Goal: Communication & Community: Answer question/provide support

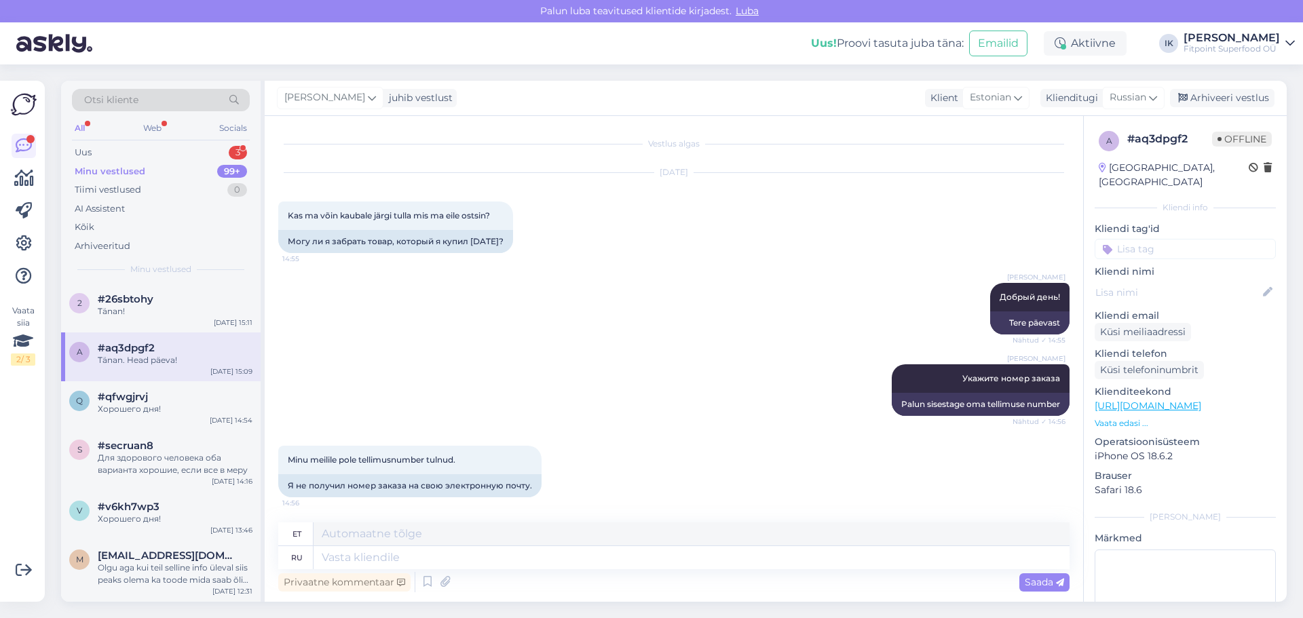
scroll to position [983, 0]
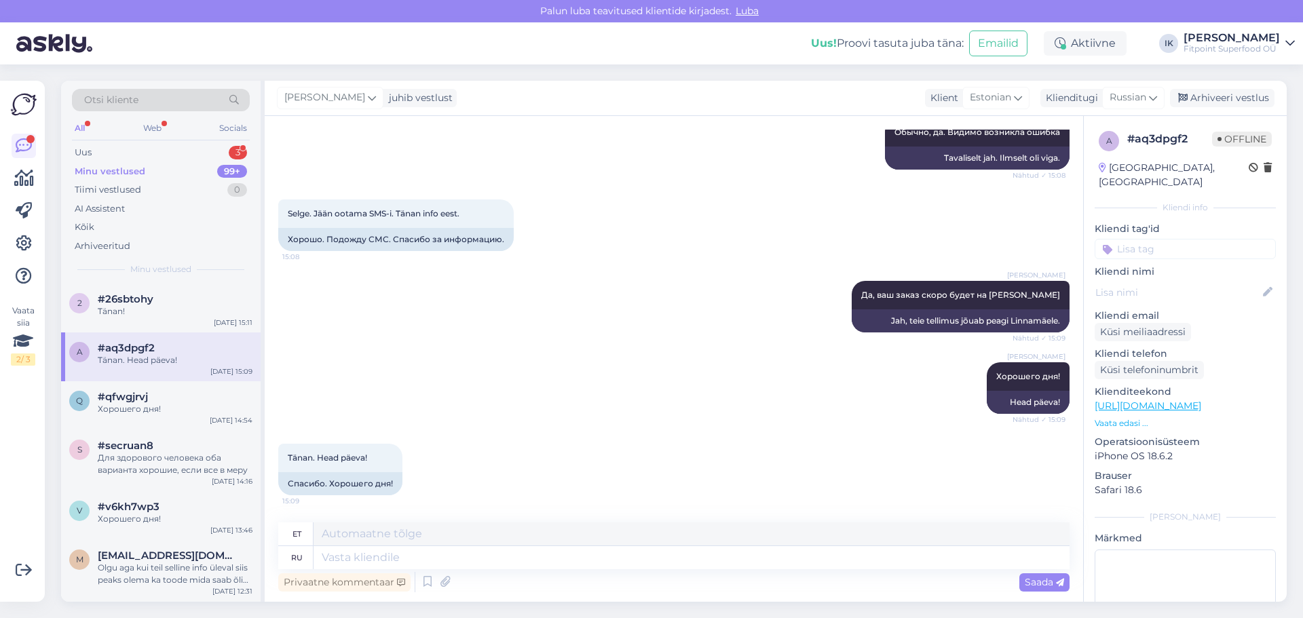
click at [159, 158] on div "Uus 3" at bounding box center [161, 152] width 178 height 19
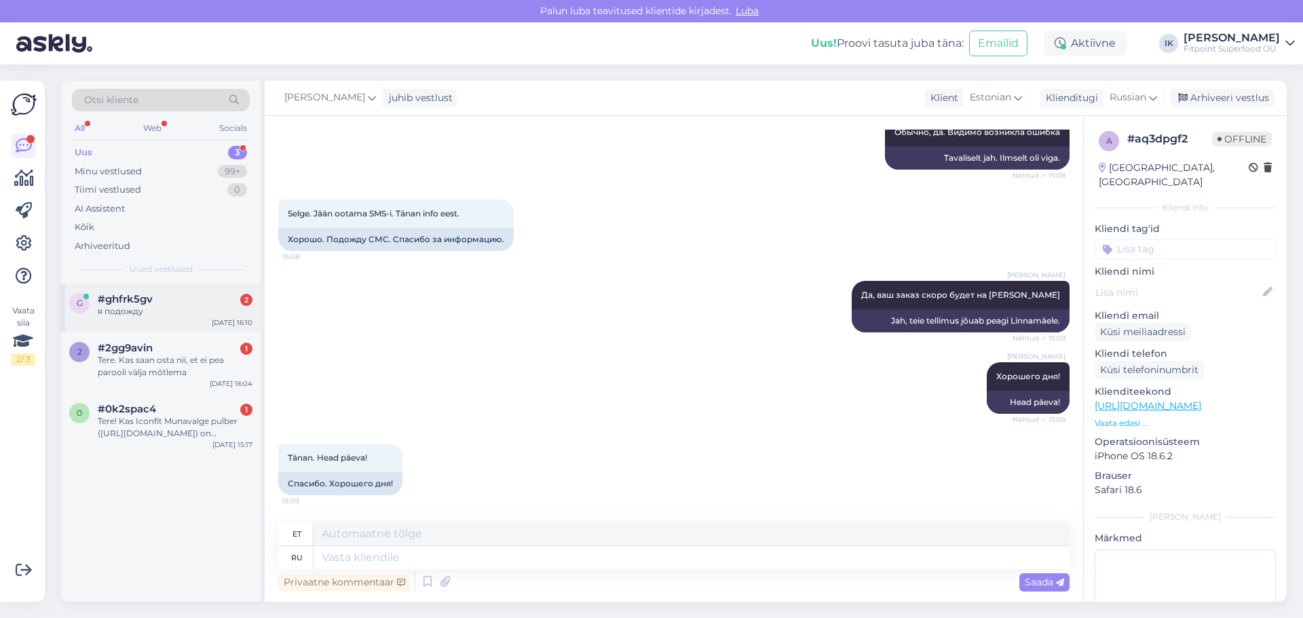
click at [166, 307] on div "я подожду" at bounding box center [175, 311] width 155 height 12
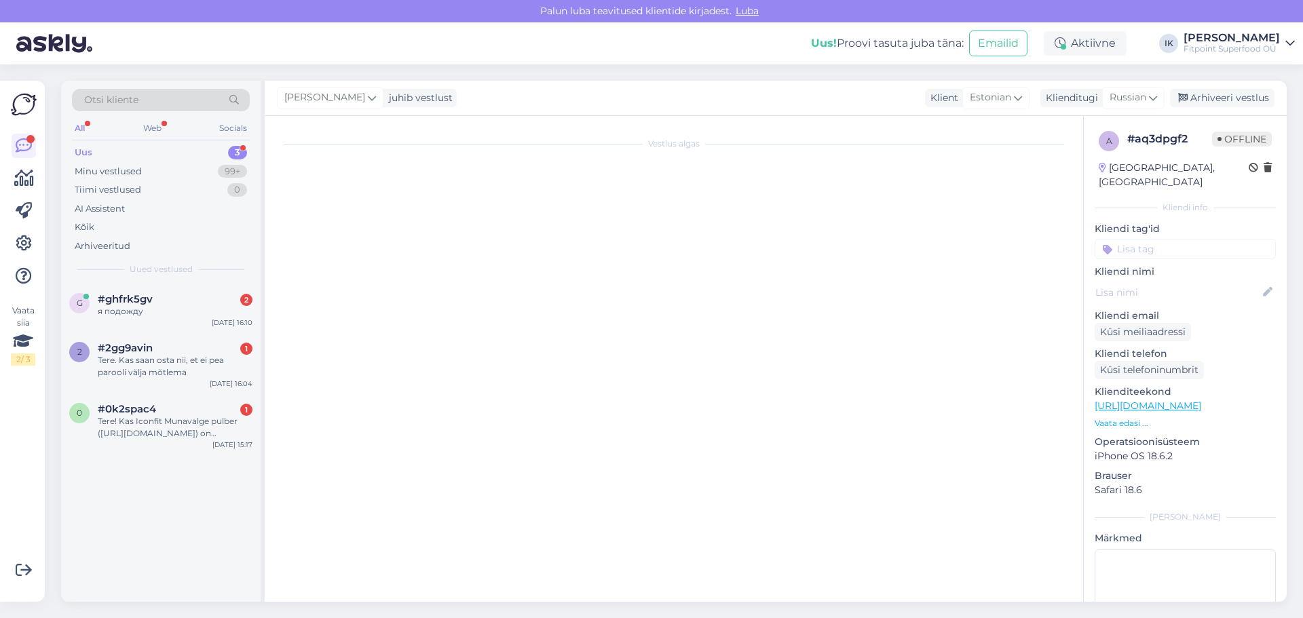
scroll to position [0, 0]
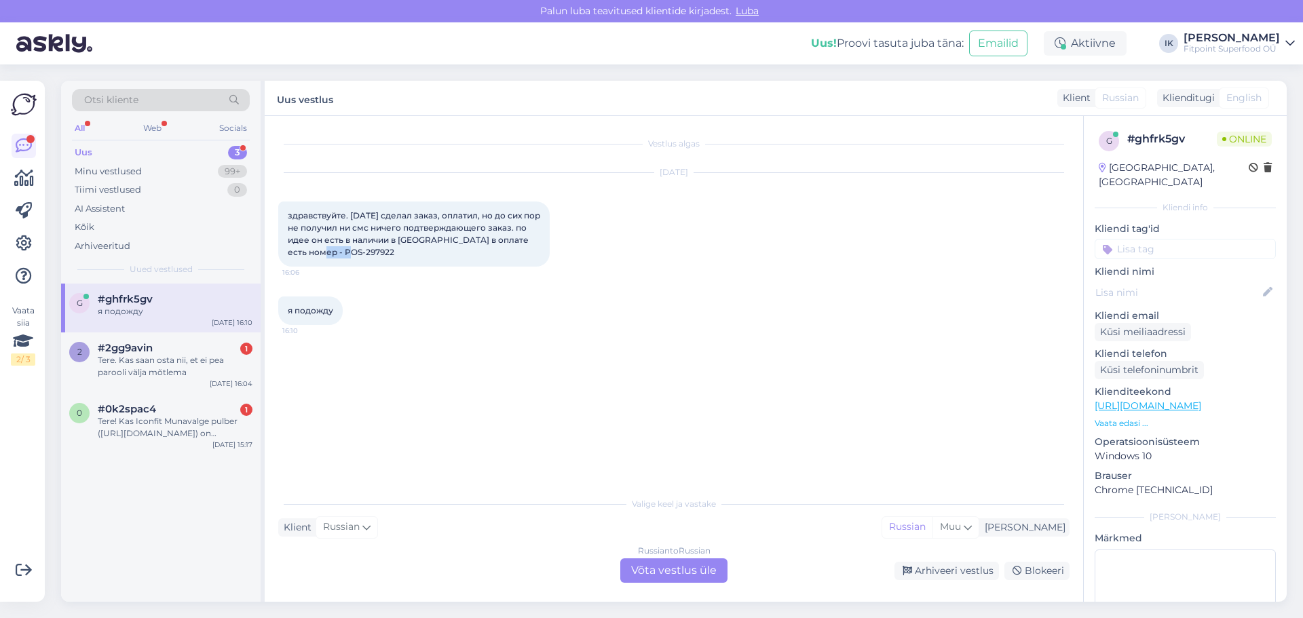
drag, startPoint x: 341, startPoint y: 252, endPoint x: 309, endPoint y: 254, distance: 31.3
click at [309, 254] on div "здравствуйте. [DATE] сделал заказ, оплатил, но до сих пор не получил ни смс нич…" at bounding box center [413, 234] width 271 height 65
copy span "297922"
click at [660, 571] on div "Russian to Russian Võta vestlus üle" at bounding box center [673, 571] width 107 height 24
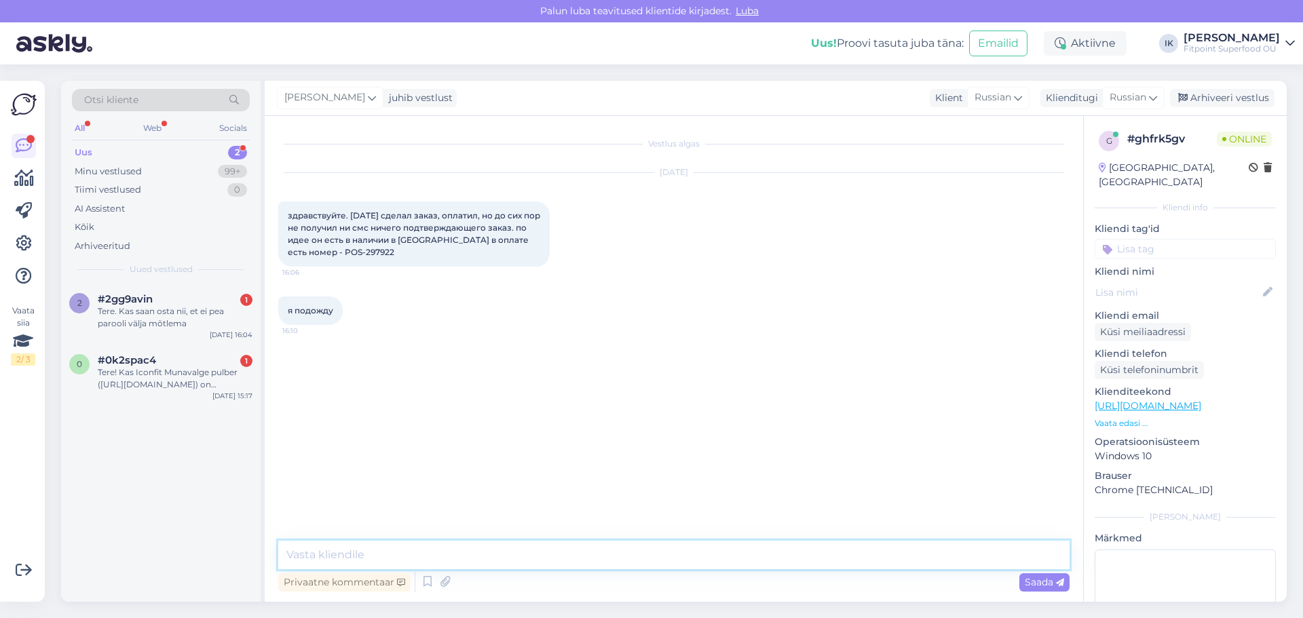
click at [461, 555] on textarea at bounding box center [673, 555] width 791 height 29
type textarea "д"
type textarea "Добрый день!"
type textarea "Ваш заказ [DATE] будет доставлен на [GEOGRAPHIC_DATA]"
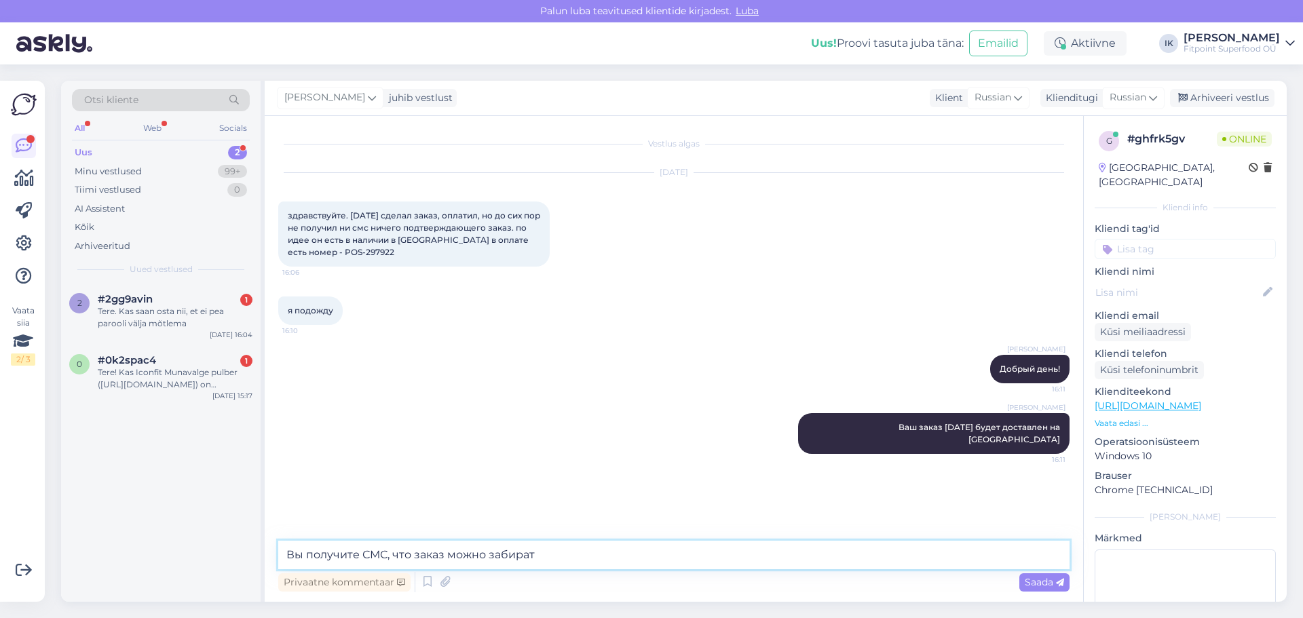
type textarea "Вы получите СМС, что заказ можно забирать"
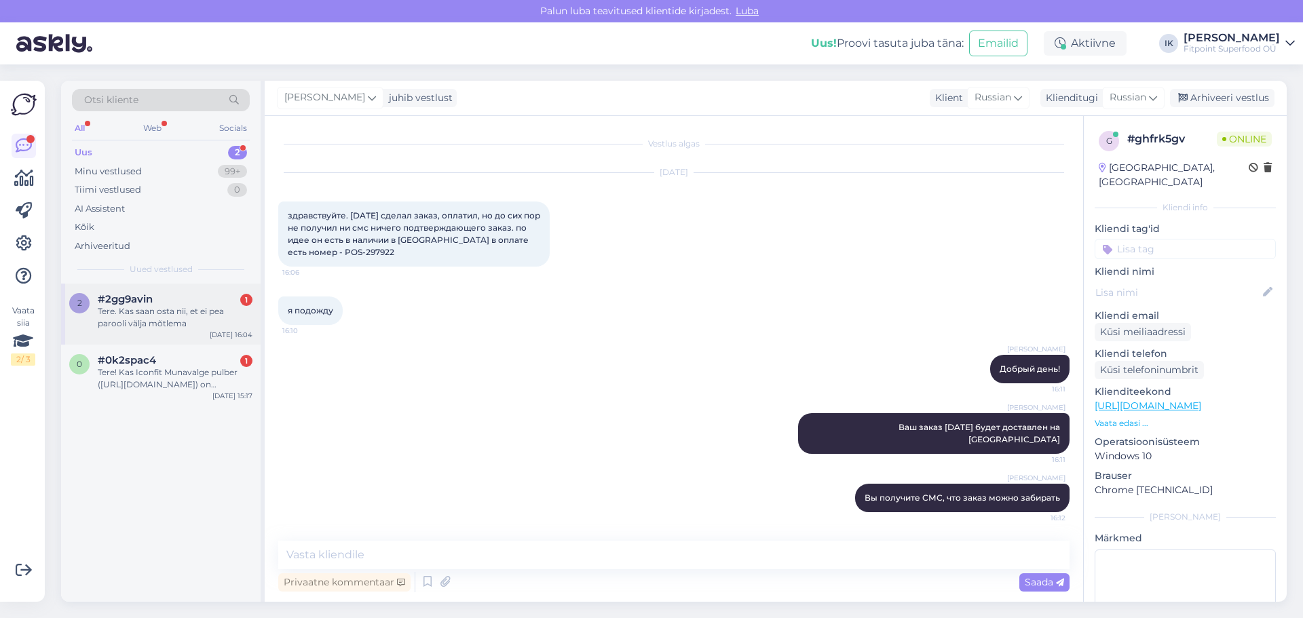
click at [171, 312] on div "Tere. Kas saan osta nii, et ei pea parooli välja mõtlema" at bounding box center [175, 317] width 155 height 24
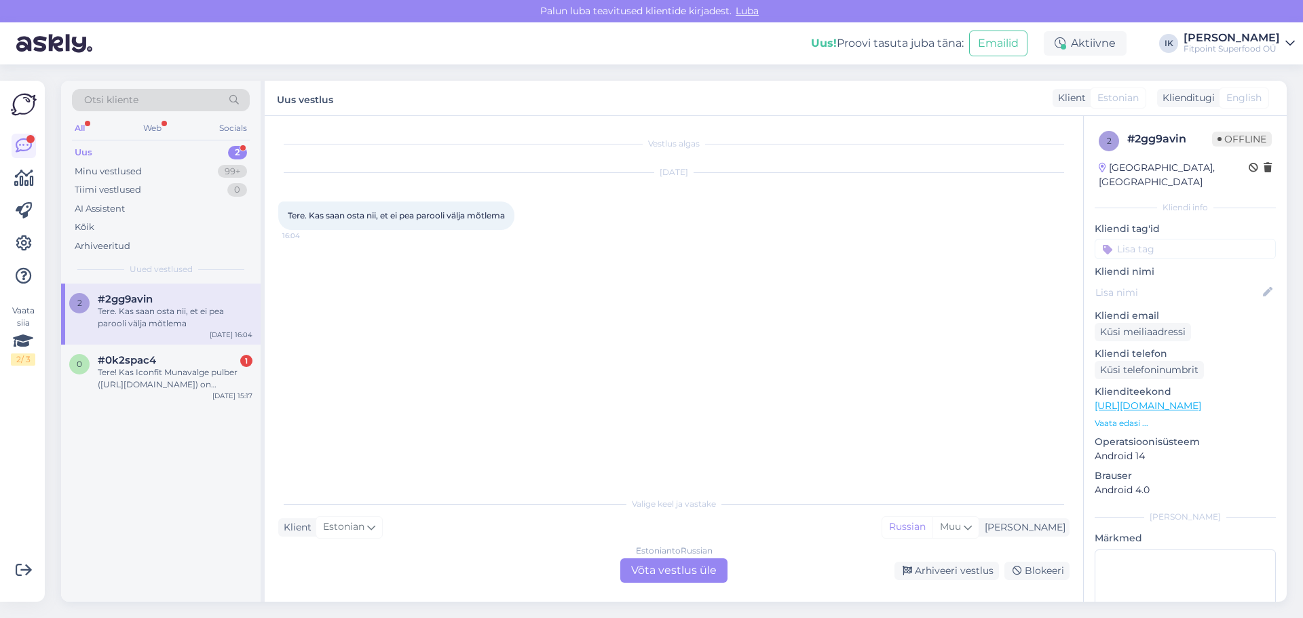
click at [675, 567] on div "Estonian to Russian Võta vestlus üle" at bounding box center [673, 571] width 107 height 24
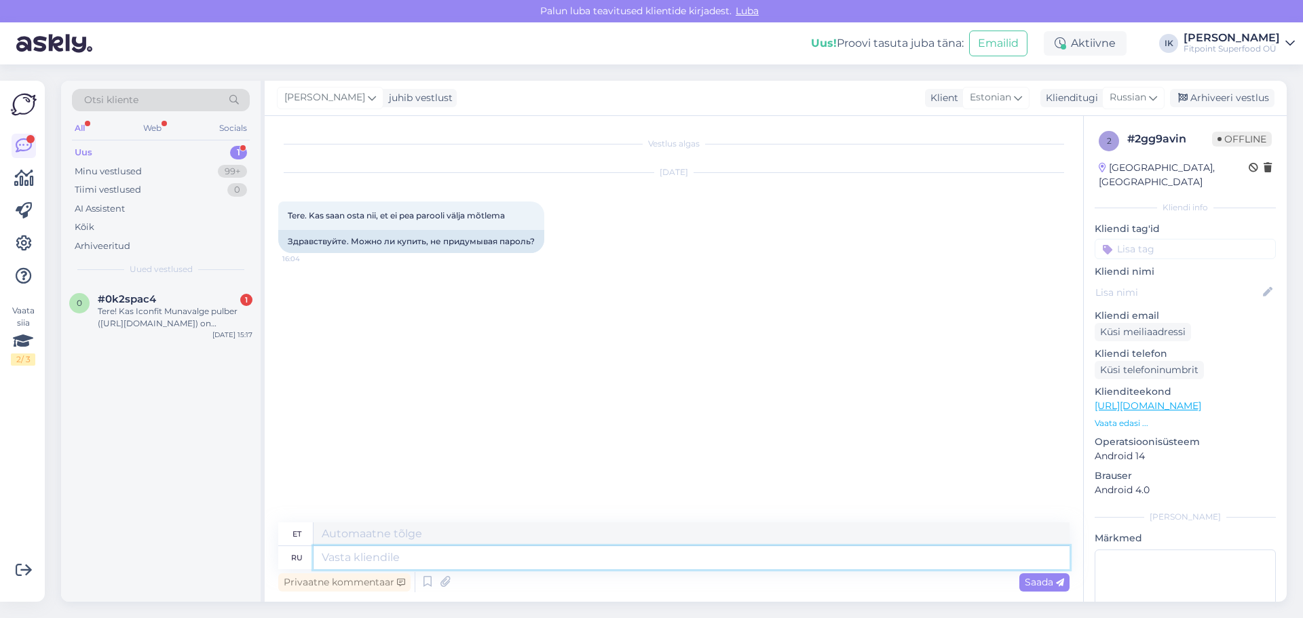
click at [362, 565] on textarea at bounding box center [692, 557] width 756 height 23
type textarea "Добрый"
type textarea "Lahke"
type textarea "Добрый день!"
type textarea "Tere päevast"
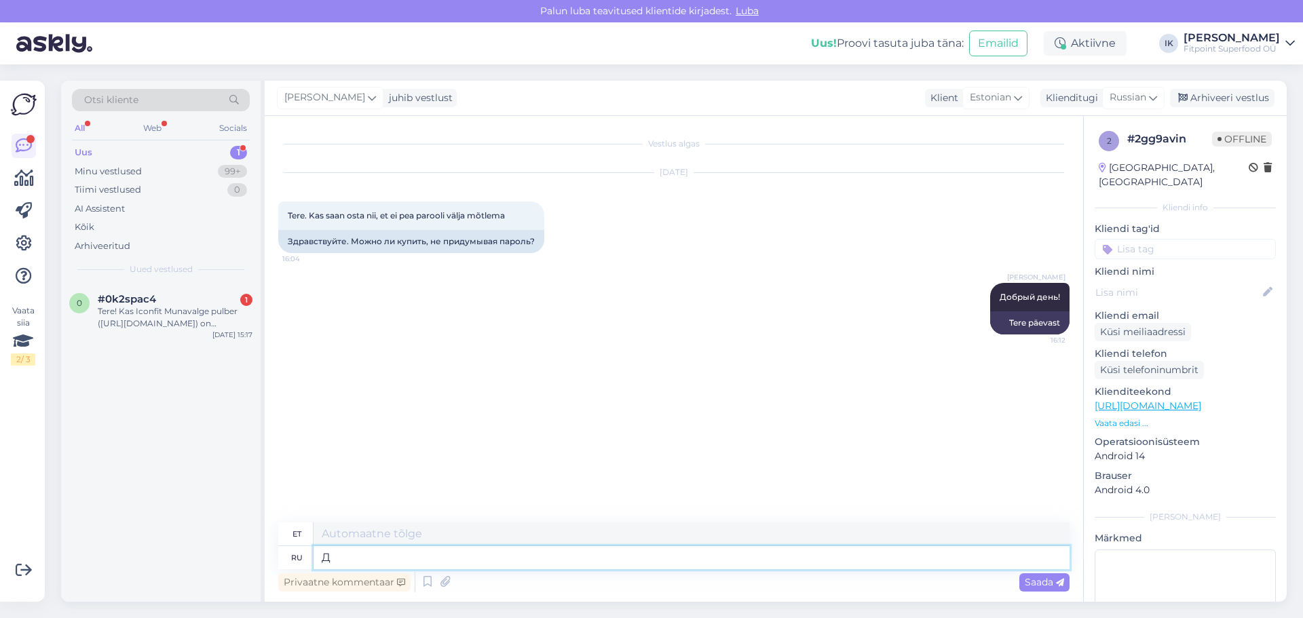
type textarea "Да"
type textarea "D"
type textarea "Да,"
type textarea "Jah,"
type textarea "Да, вы"
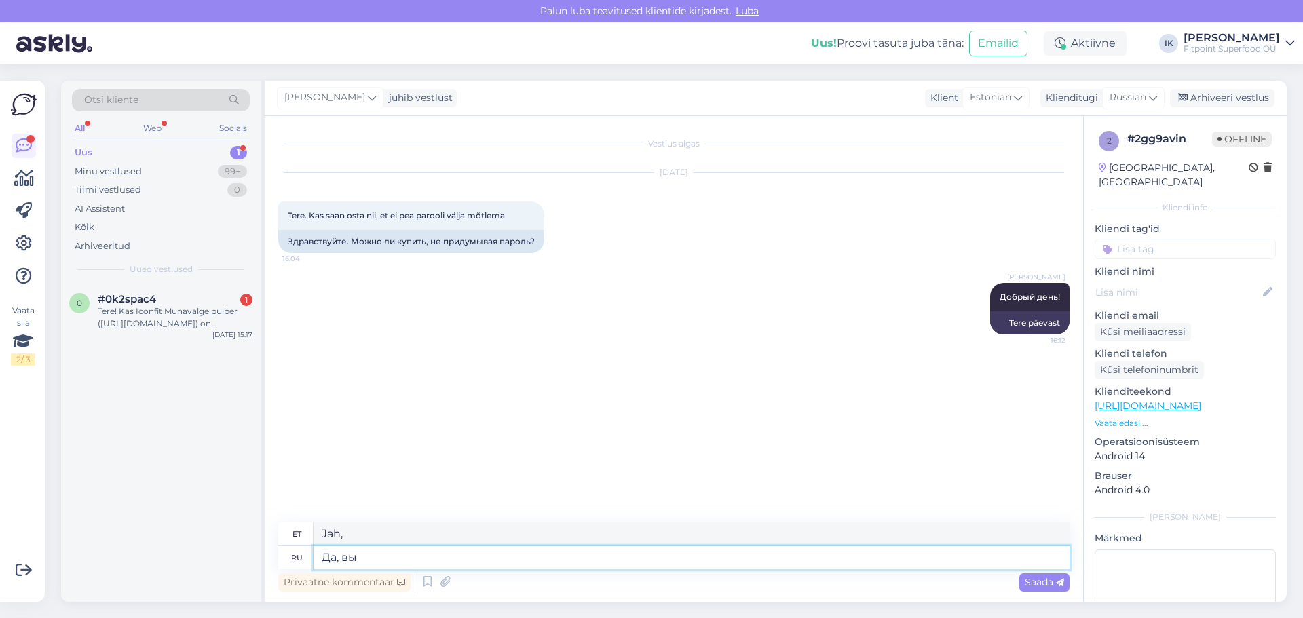
type textarea "Jah, sina"
type textarea "Да, вы можете"
type textarea "Jah, saate küll."
type textarea "Да, вы можете оформить"
type textarea "Jah, saate kandideerida"
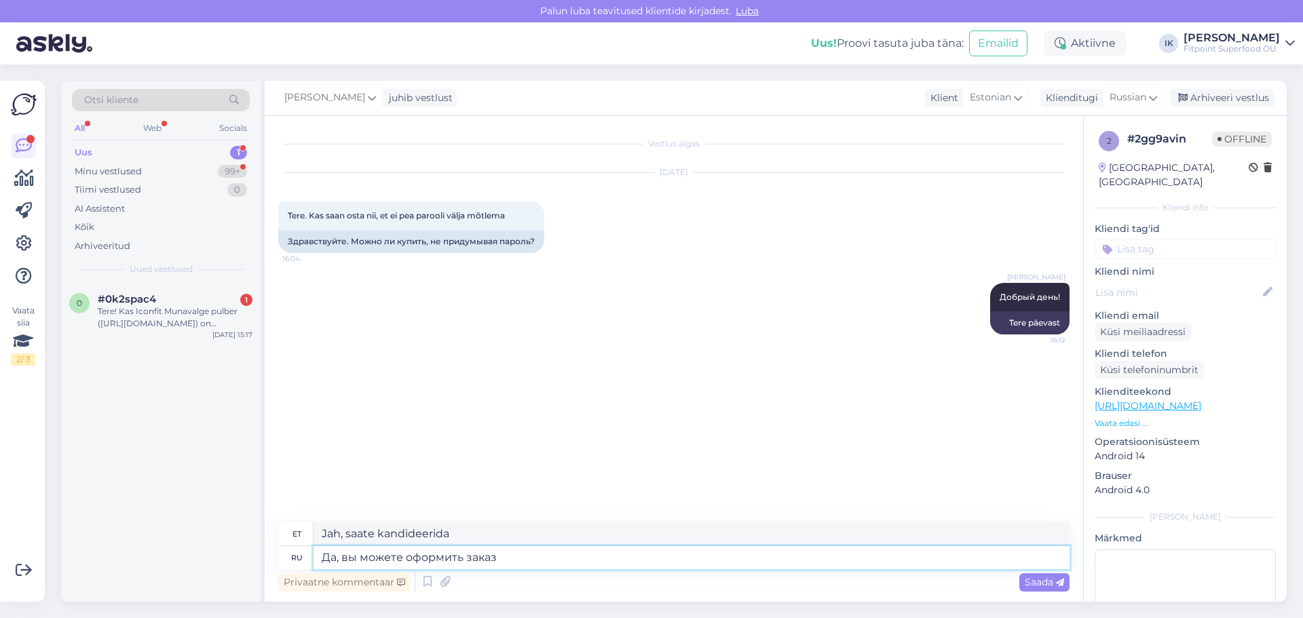
type textarea "Да, вы можете оформить заказ"
type textarea "Jah, saate tellimuse esitada."
type textarea "Да, вы можете оформить заказ бе"
type textarea "Jah, saate tellimuse esitada"
type textarea "Да, вы можете оформить заказ без"
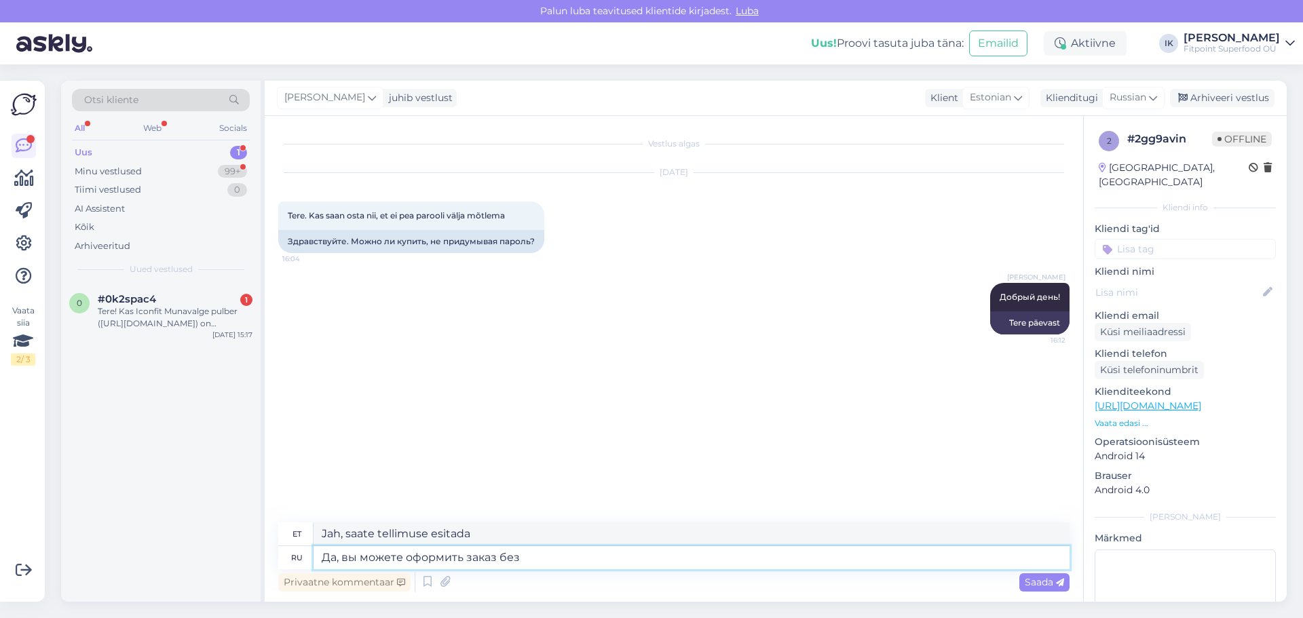
type textarea "Jah, tellimuse saab esitada ka ilma"
type textarea "Да, вы можете оформить заказ без регестрации"
type textarea "Jah, tellimuse saab esitada ka ilma registreerimiseta."
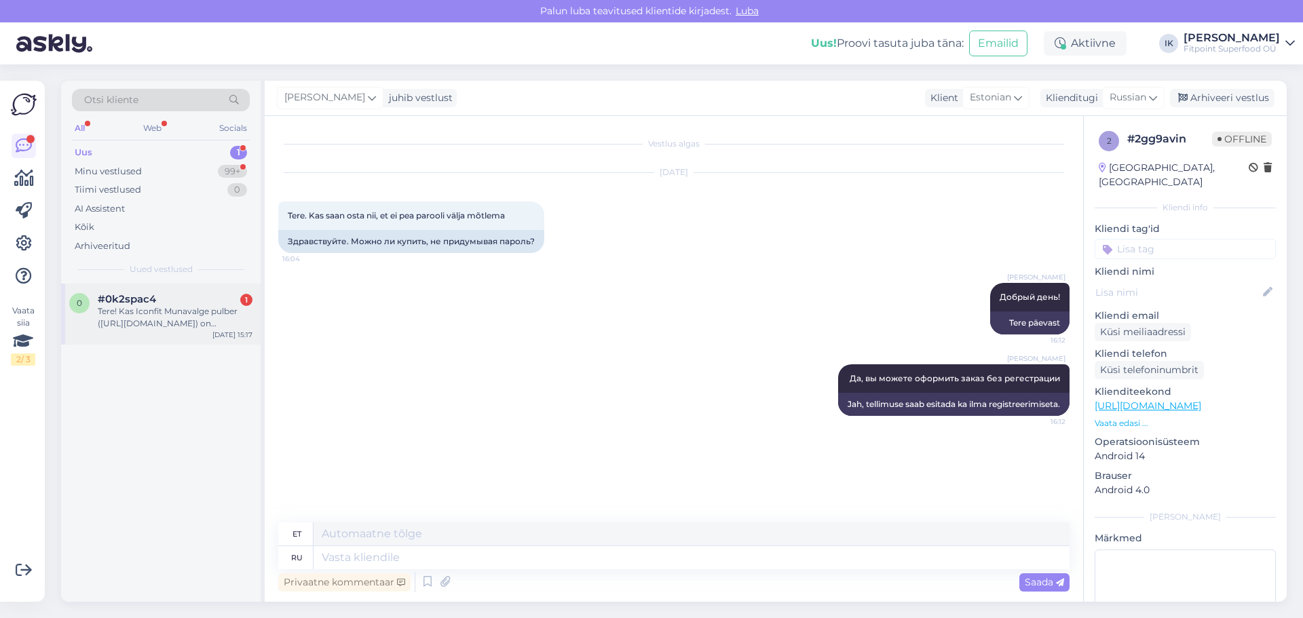
click at [193, 303] on div "#0k2spac4 1" at bounding box center [175, 299] width 155 height 12
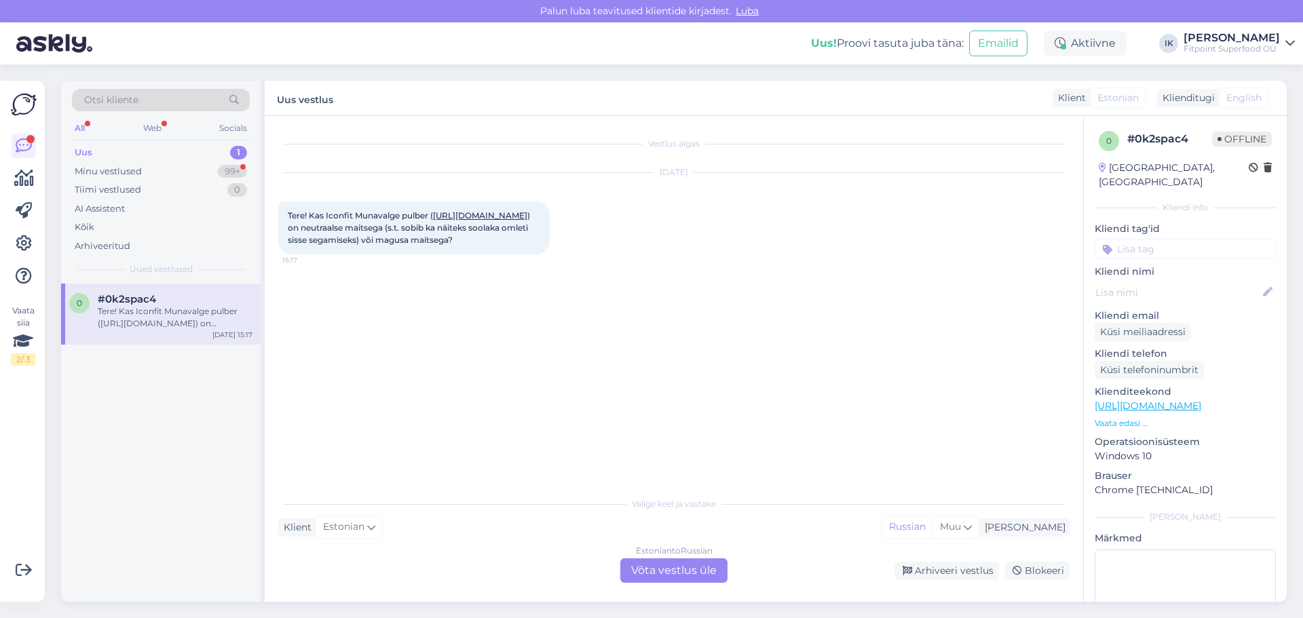
click at [658, 565] on div "Estonian to Russian Võta vestlus üle" at bounding box center [673, 571] width 107 height 24
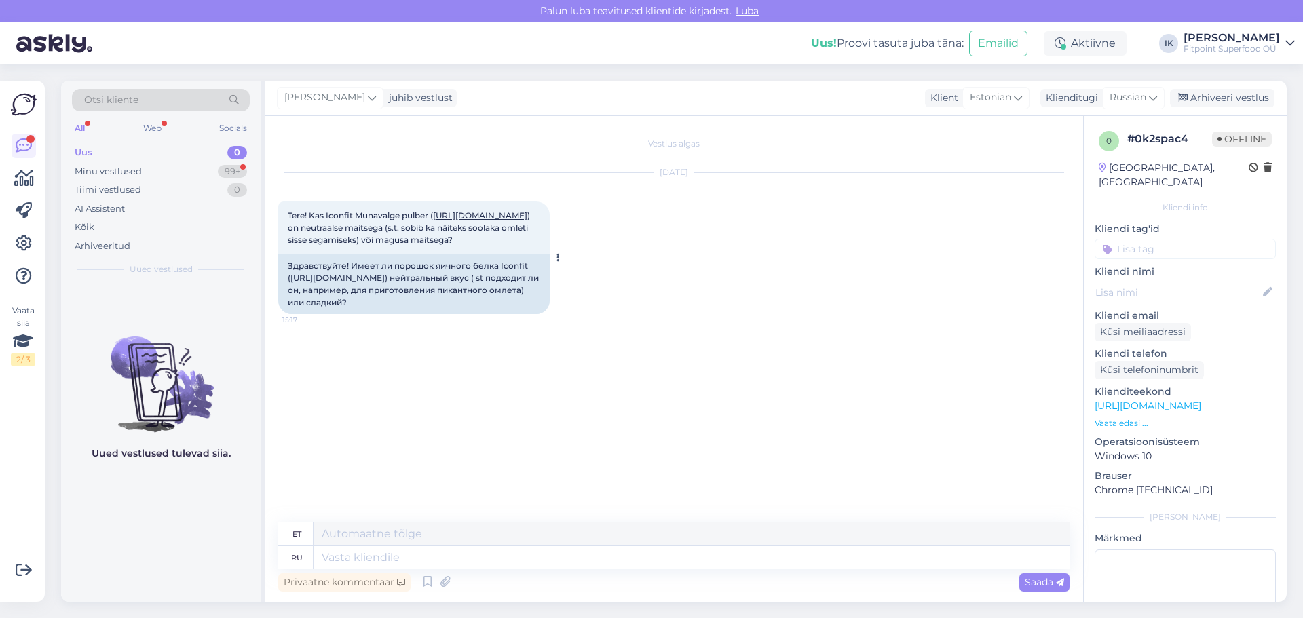
click at [357, 283] on link "[URL][DOMAIN_NAME]" at bounding box center [337, 278] width 94 height 10
click at [383, 561] on textarea at bounding box center [692, 557] width 756 height 23
type textarea "[PERSON_NAME]"
type textarea "E"
type textarea "Добрый"
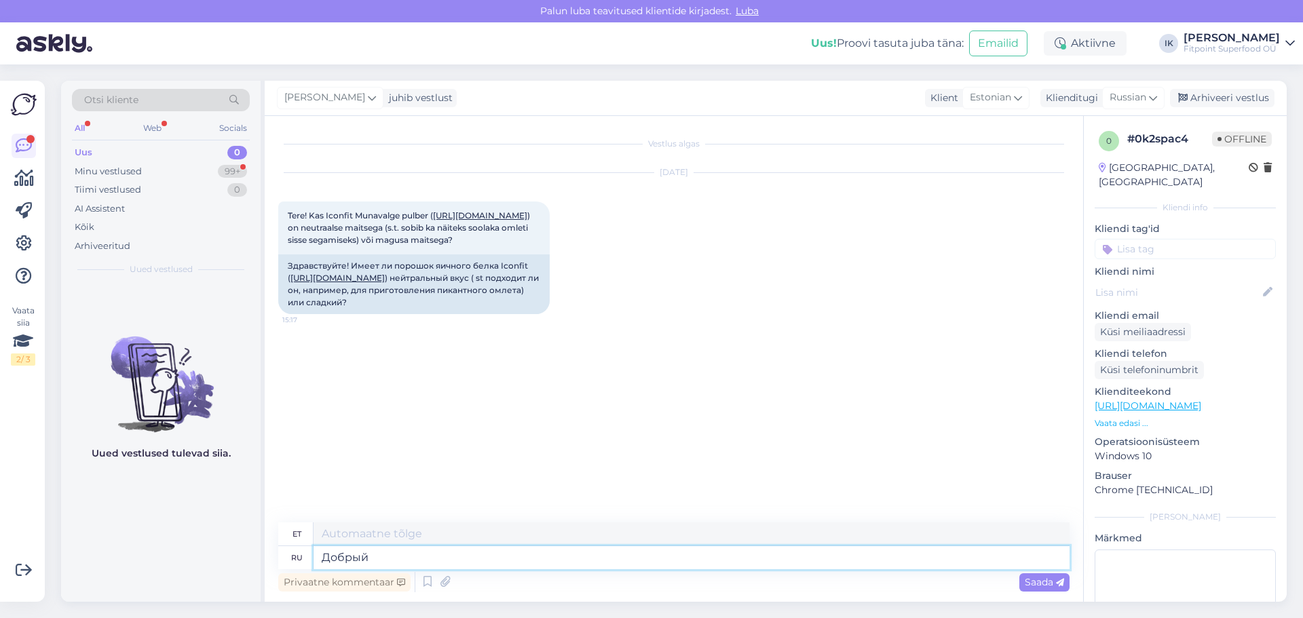
type textarea "Lahke"
type textarea "Добрый день!"
type textarea "Tere päevast"
type textarea "У"
type textarea "U"
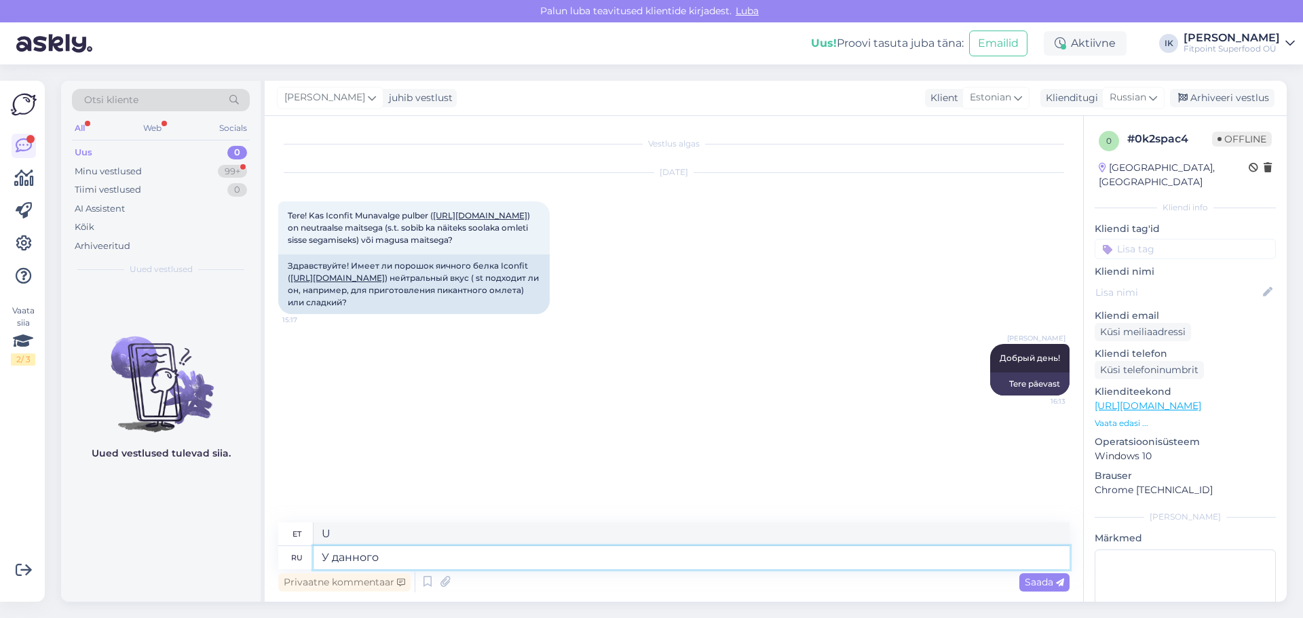
type textarea "У данного п"
type textarea "Sellel on"
type textarea "У данного протеина"
type textarea "Sellel valgul on"
type textarea "У данного протеина нет"
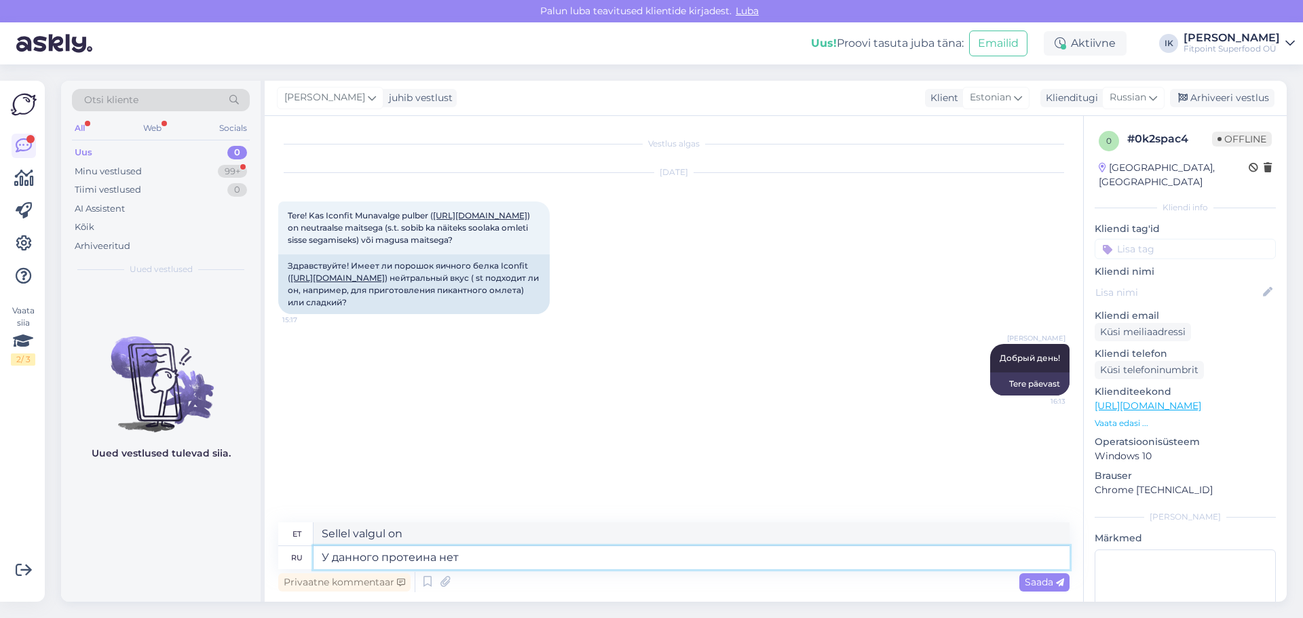
type textarea "Sellel valgul puudub"
type textarea "У данного протеина нет вкуса"
type textarea "Sellel valgul pole maitset."
type textarea "У данного протеина нет вкуса"
click at [1051, 579] on span "Saada" at bounding box center [1044, 582] width 39 height 12
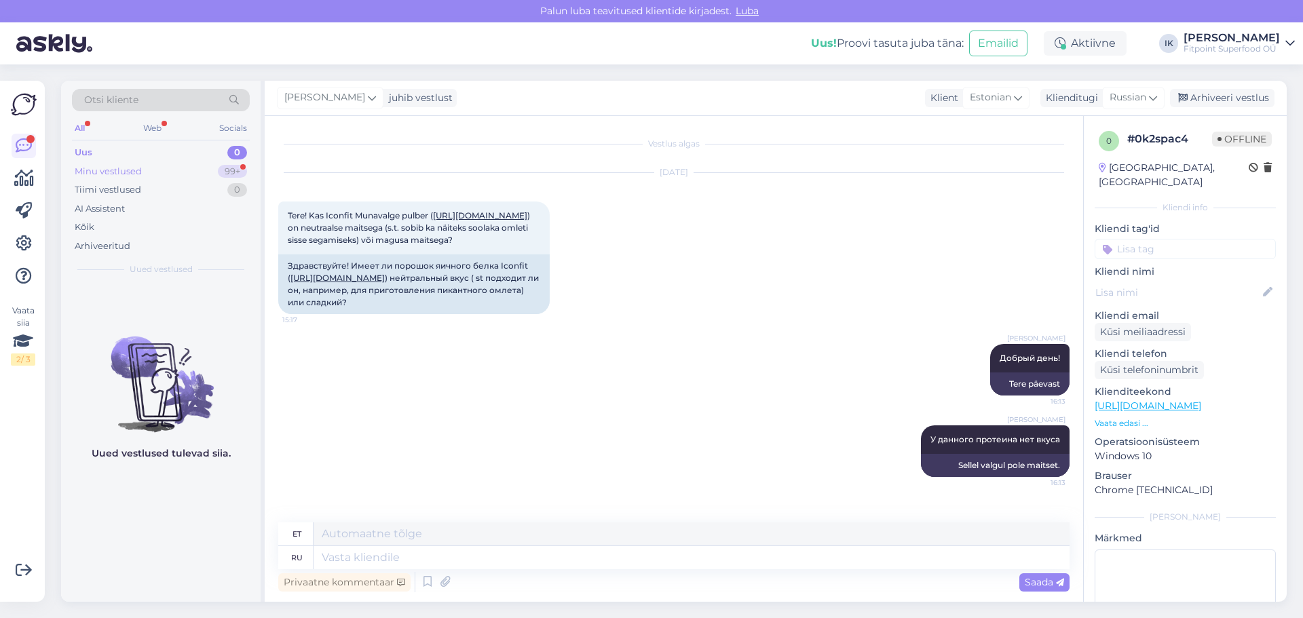
click at [138, 173] on div "Minu vestlused" at bounding box center [108, 172] width 67 height 14
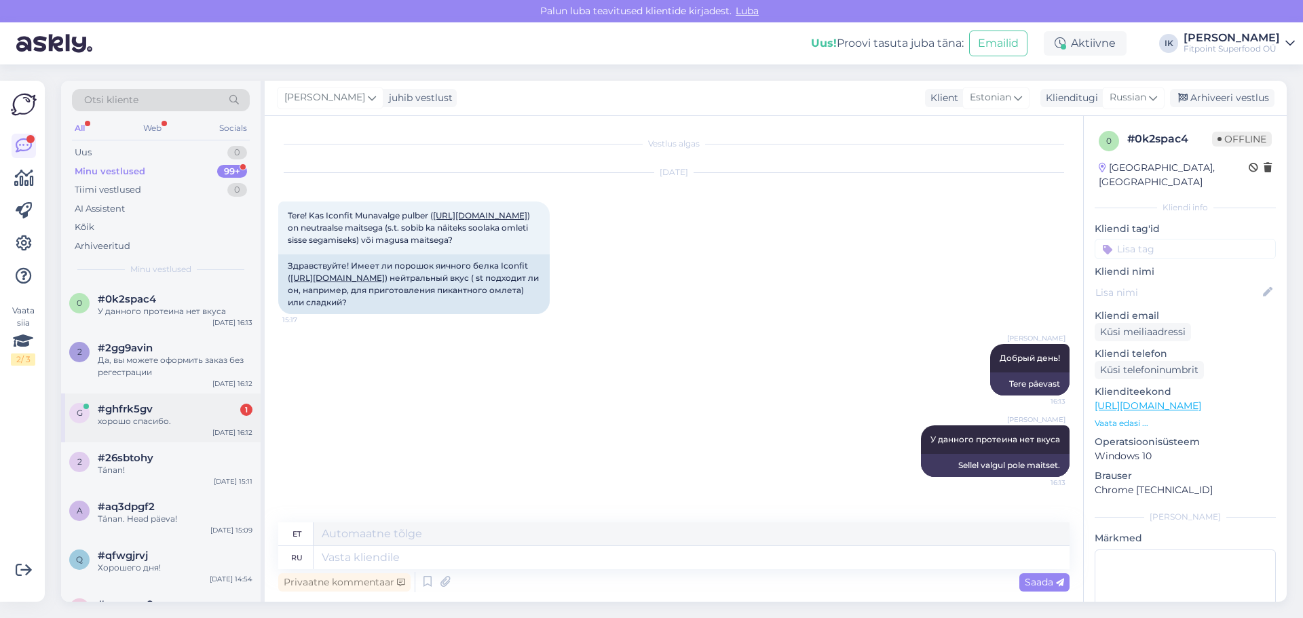
click at [149, 421] on div "хорошо спасибо." at bounding box center [175, 421] width 155 height 12
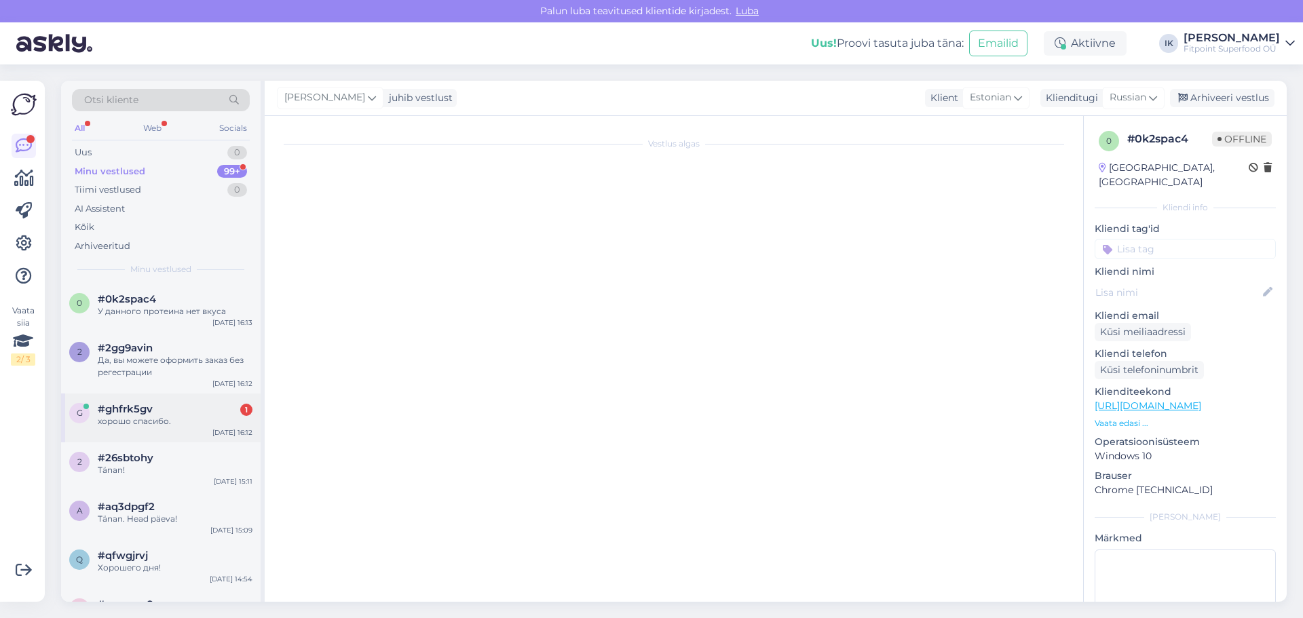
scroll to position [45, 0]
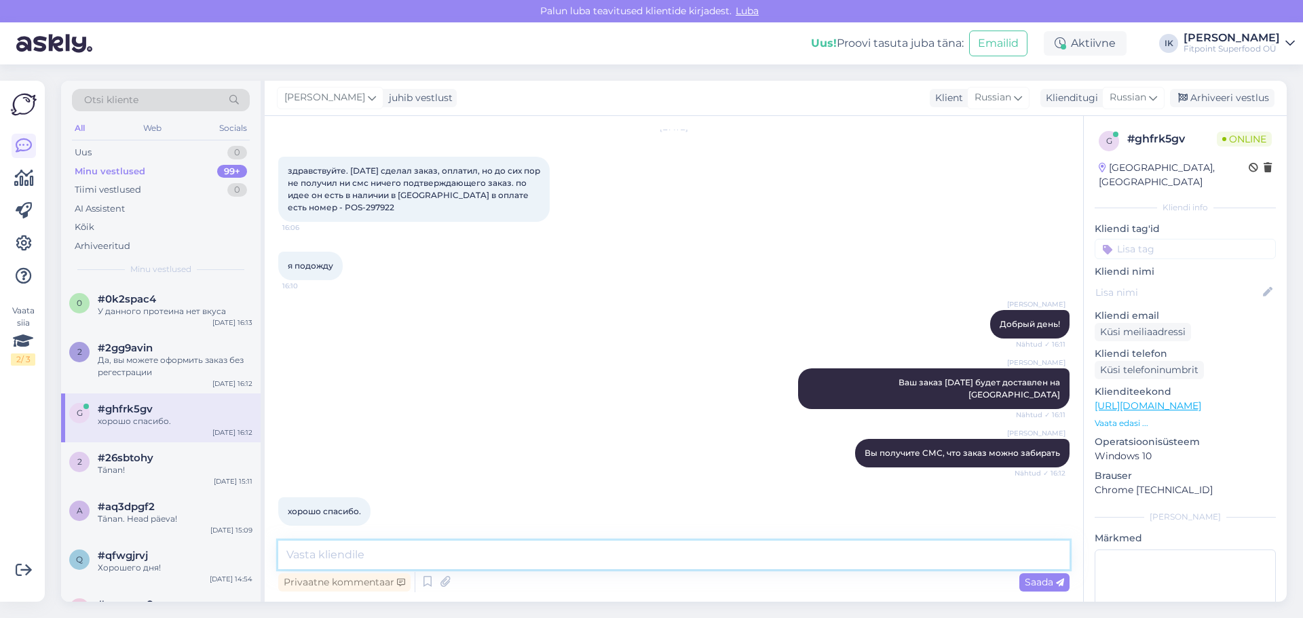
click at [326, 556] on textarea at bounding box center [673, 555] width 791 height 29
type textarea "Хорошего дня!"
click at [1039, 584] on span "Saada" at bounding box center [1044, 582] width 39 height 12
